Goal: Navigation & Orientation: Find specific page/section

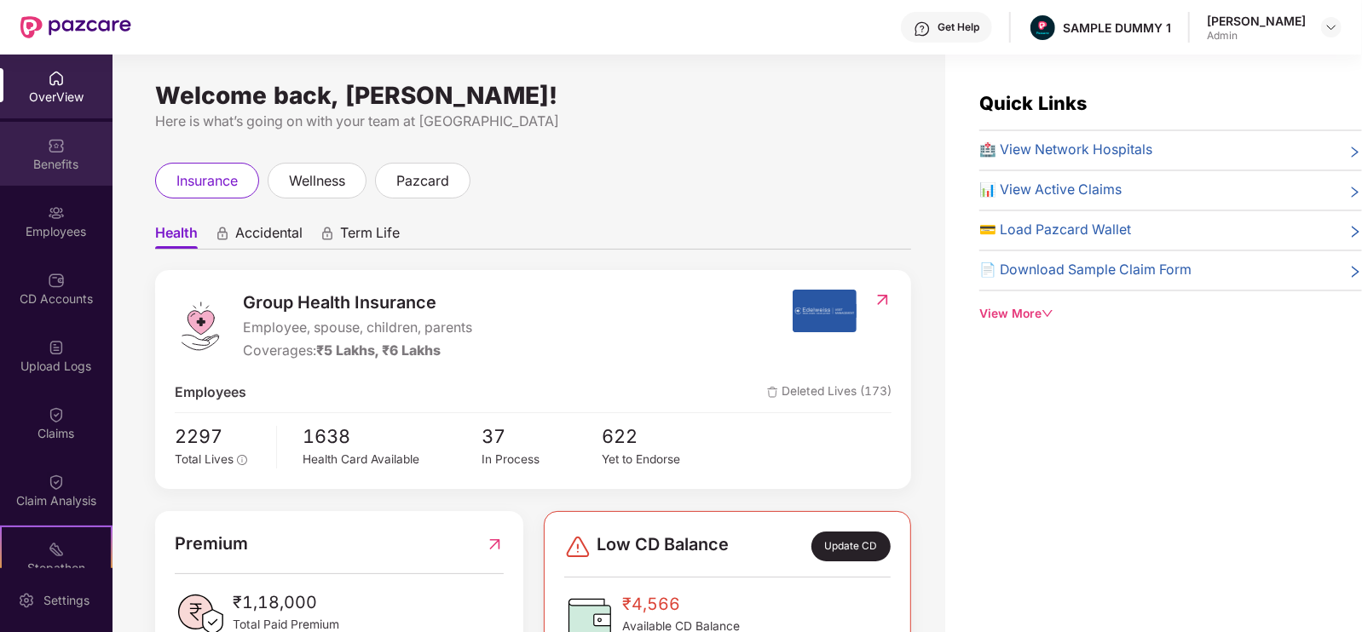
click at [37, 148] on div "Benefits" at bounding box center [56, 154] width 113 height 64
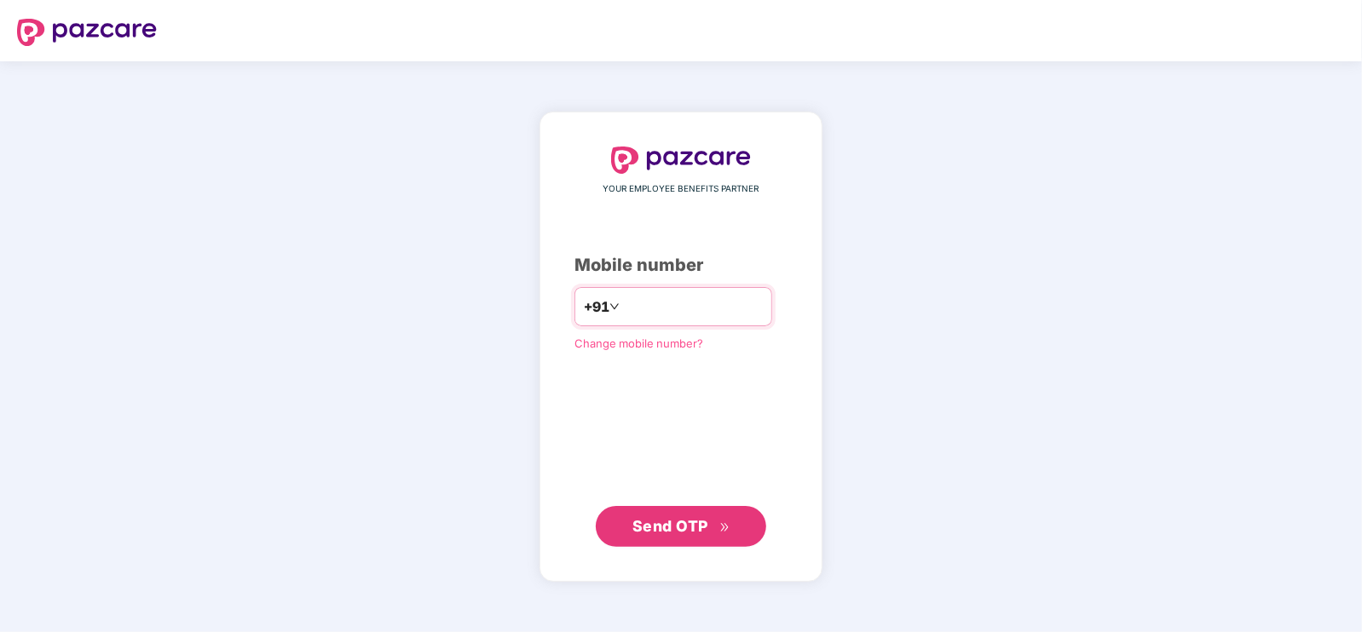
type input "**********"
click at [680, 538] on button "Send OTP" at bounding box center [681, 525] width 170 height 41
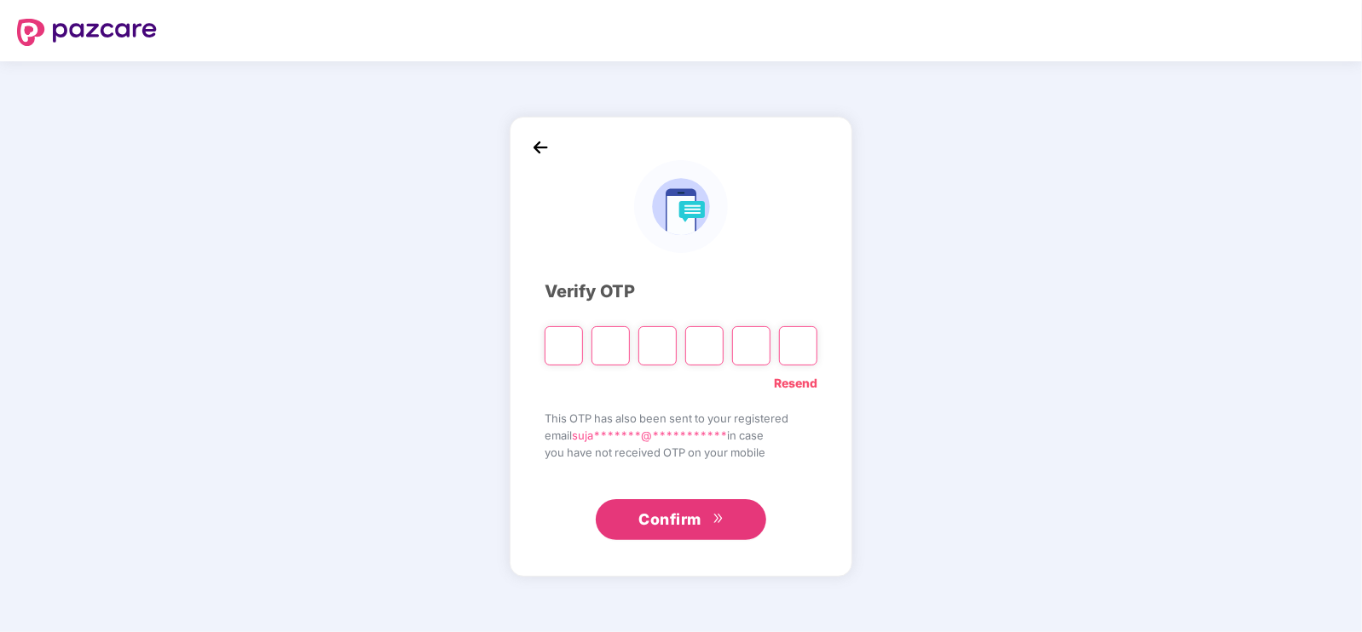
type input "*"
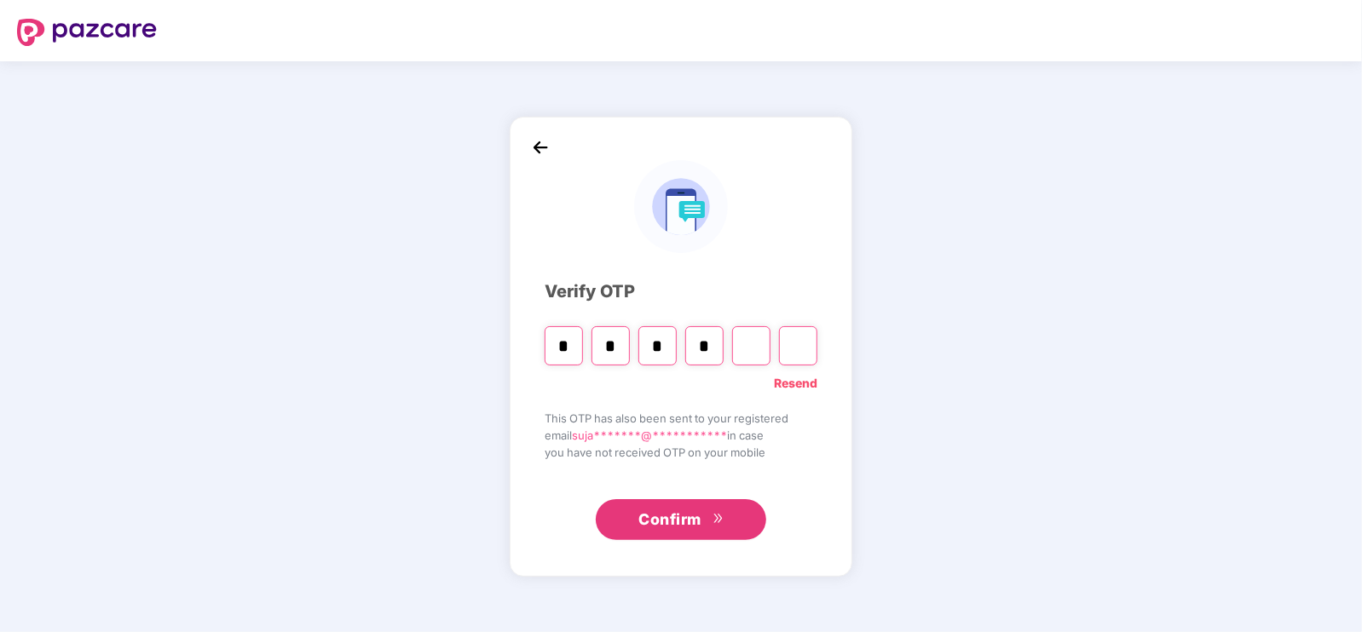
type input "*"
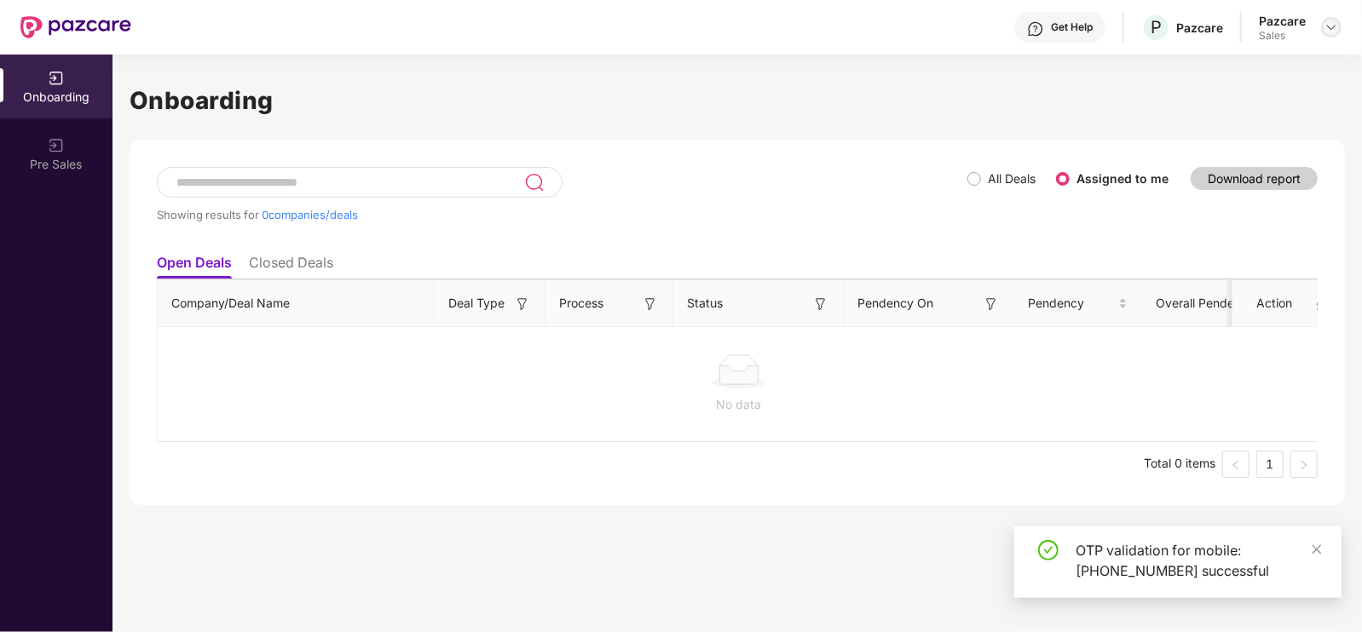
click at [1321, 27] on div at bounding box center [1331, 27] width 20 height 20
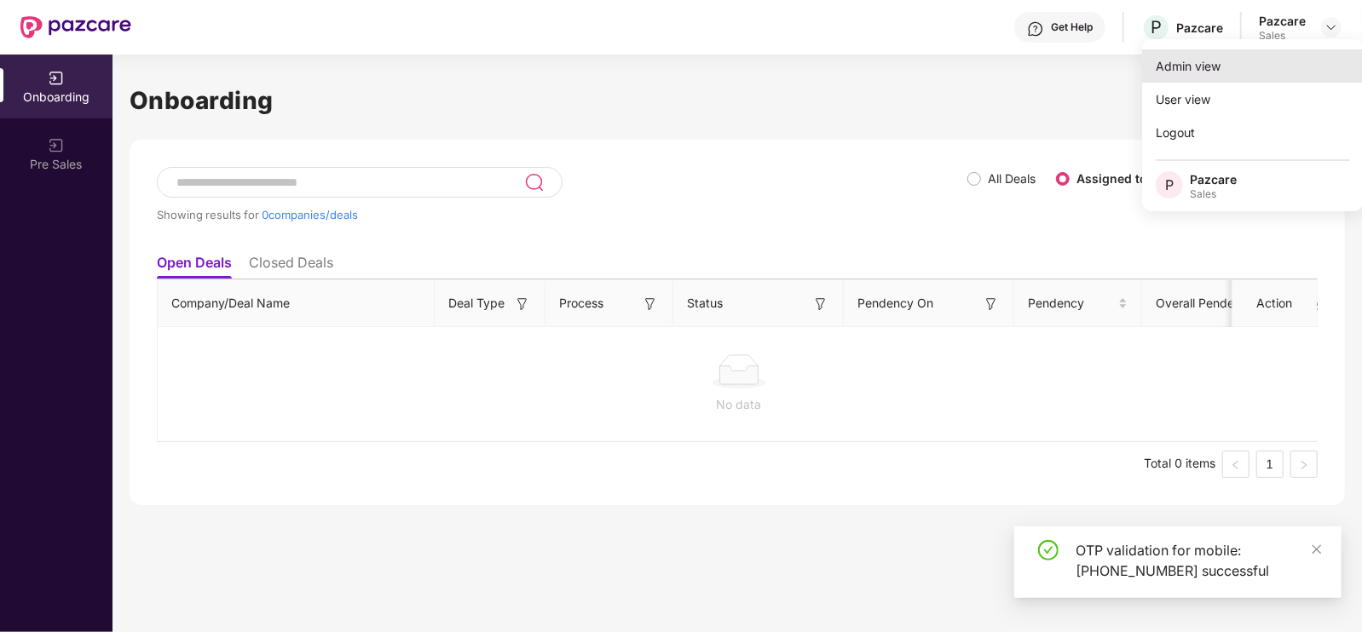
click at [1223, 66] on div "Admin view" at bounding box center [1253, 65] width 222 height 33
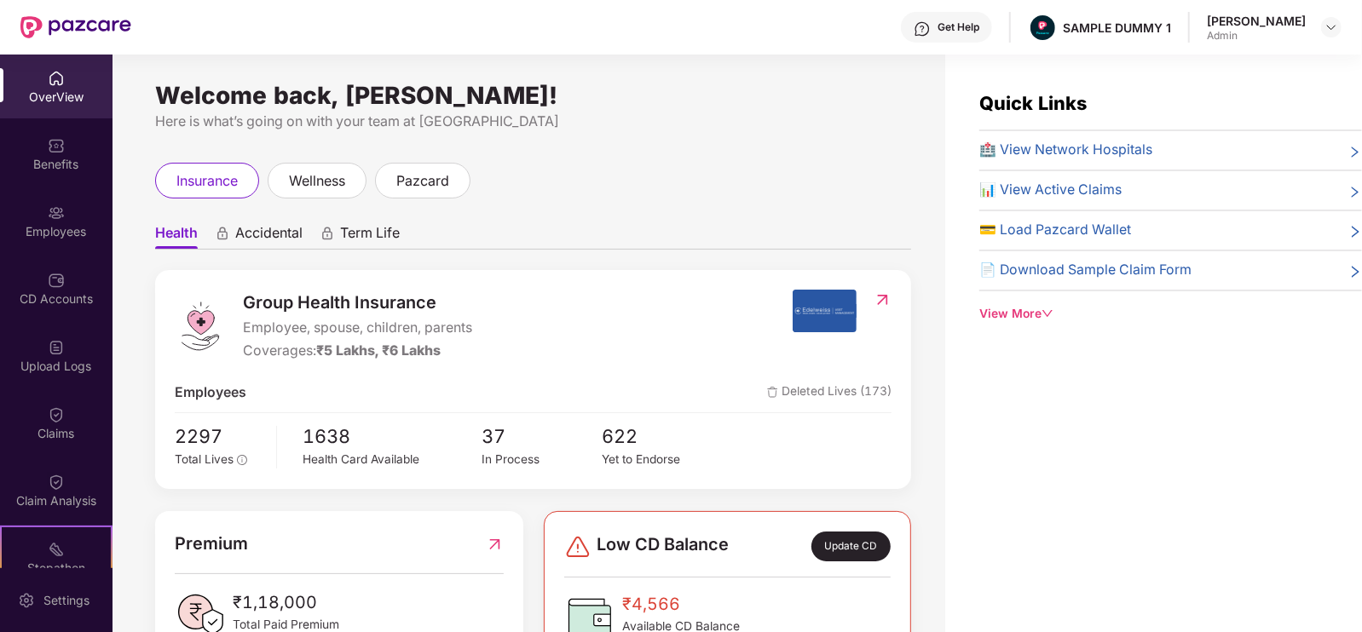
click at [1223, 66] on div "Quick Links 🏥 View Network Hospitals 📊 View Active Claims 💳 Load Pazcard Wallet…" at bounding box center [1153, 371] width 417 height 632
